Goal: Find specific page/section: Find specific page/section

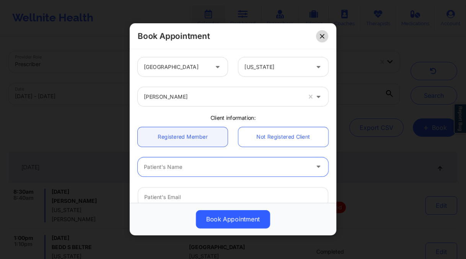
click at [322, 37] on icon at bounding box center [322, 36] width 5 height 5
